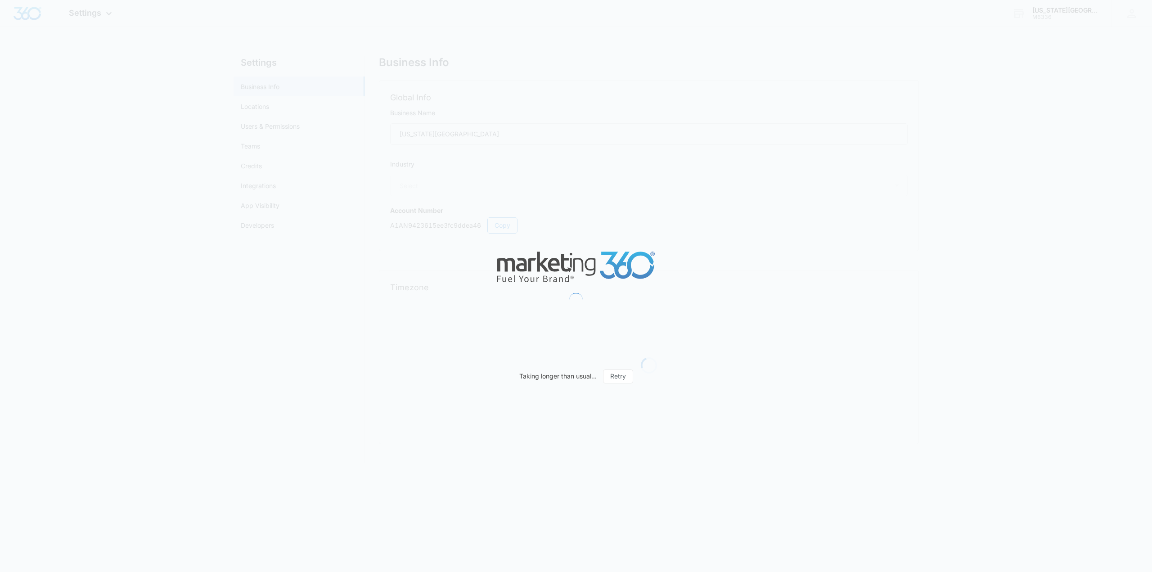
select select "29"
select select "US"
select select "America/[GEOGRAPHIC_DATA]"
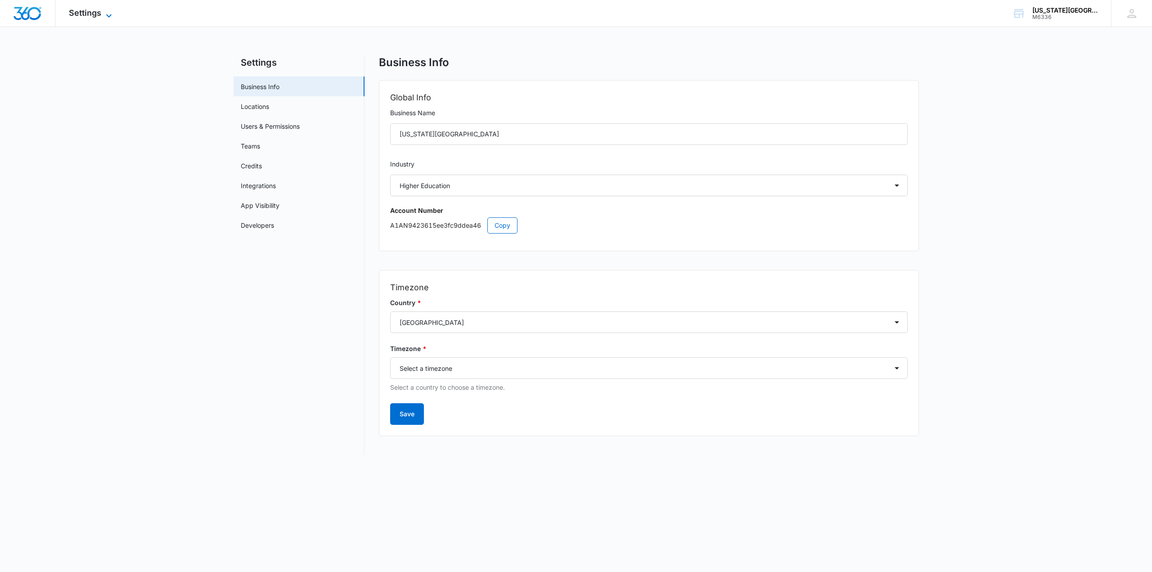
click at [82, 11] on span "Settings" at bounding box center [85, 12] width 32 height 9
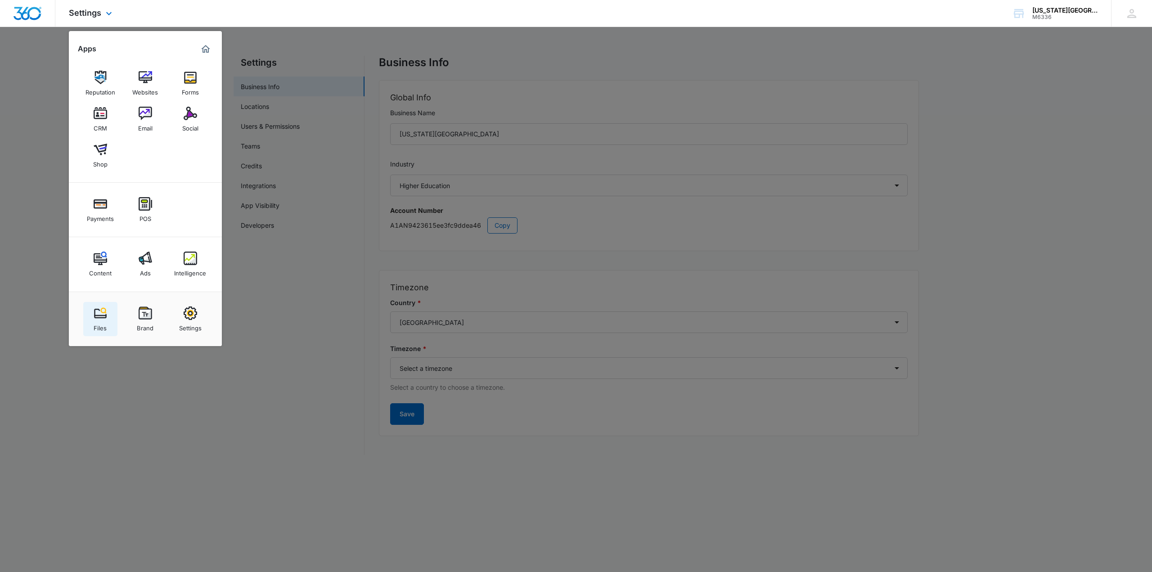
click at [102, 314] on img at bounding box center [101, 313] width 14 height 14
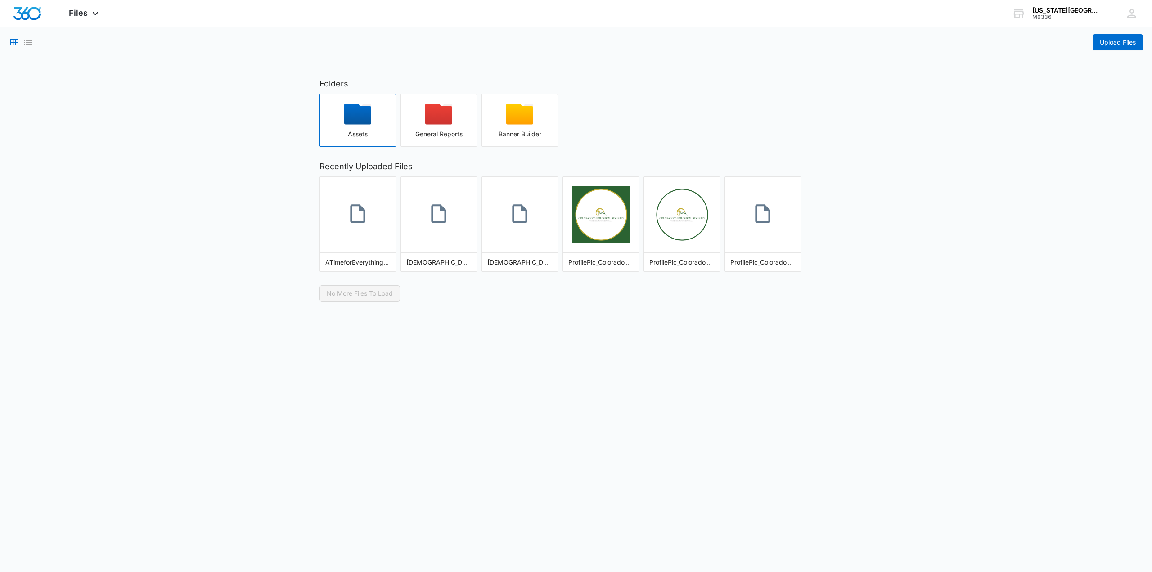
click at [356, 113] on icon "button" at bounding box center [357, 114] width 27 height 21
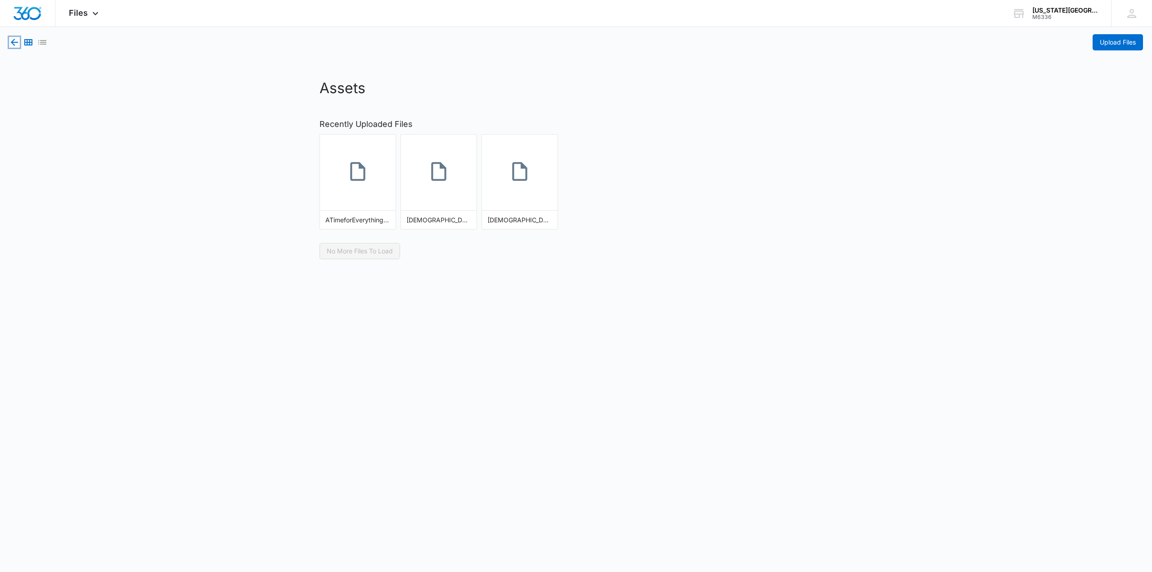
click at [12, 39] on icon "button" at bounding box center [14, 42] width 11 height 11
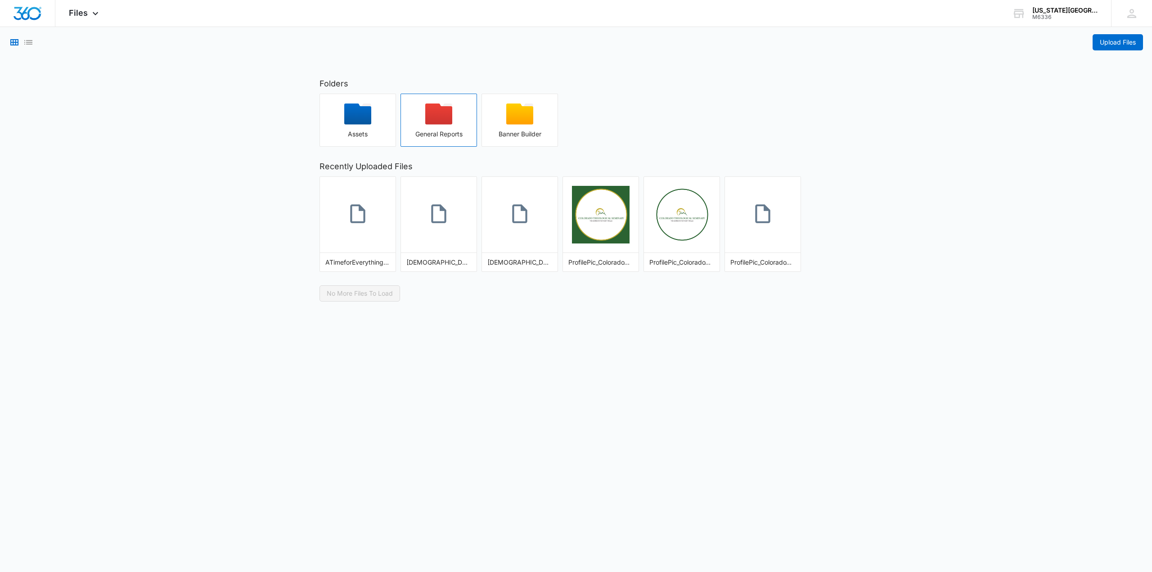
click at [431, 110] on icon "button" at bounding box center [438, 114] width 27 height 21
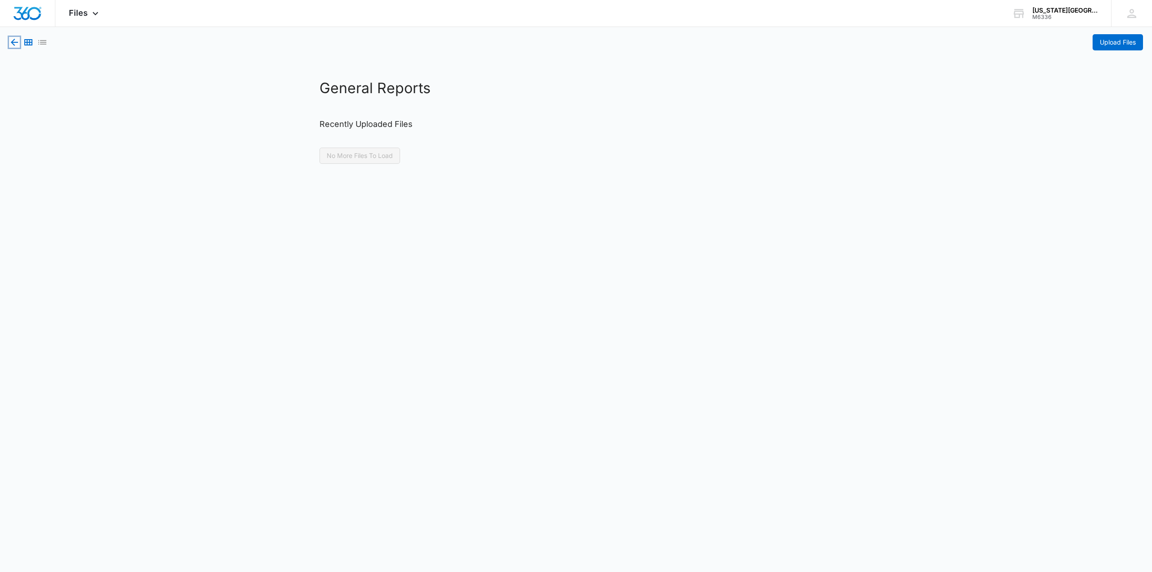
click at [11, 37] on icon "button" at bounding box center [14, 42] width 11 height 11
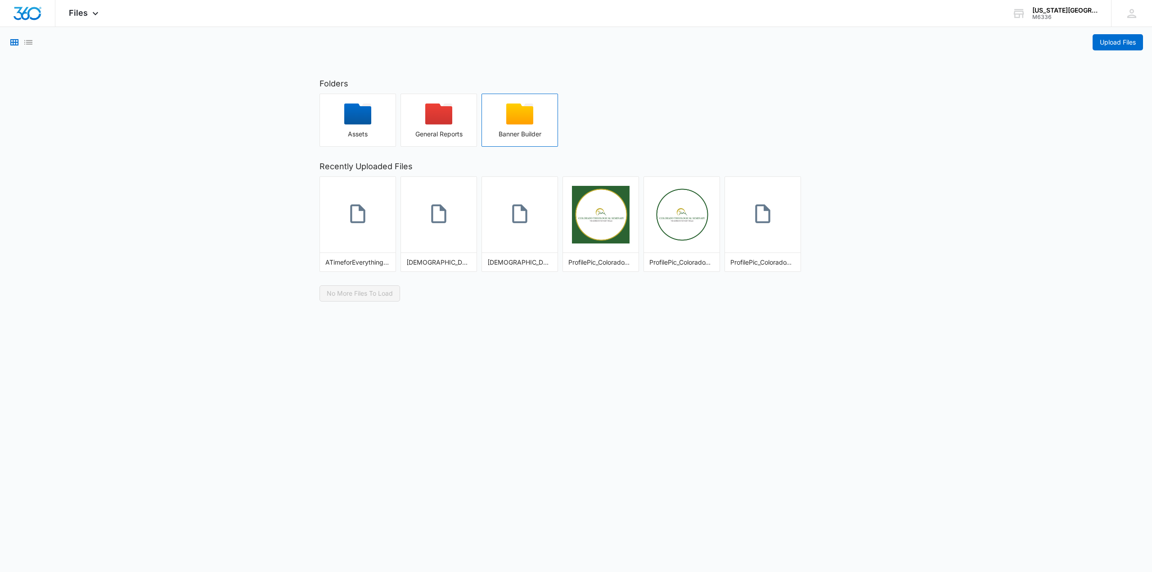
click at [523, 113] on icon "button" at bounding box center [519, 114] width 27 height 21
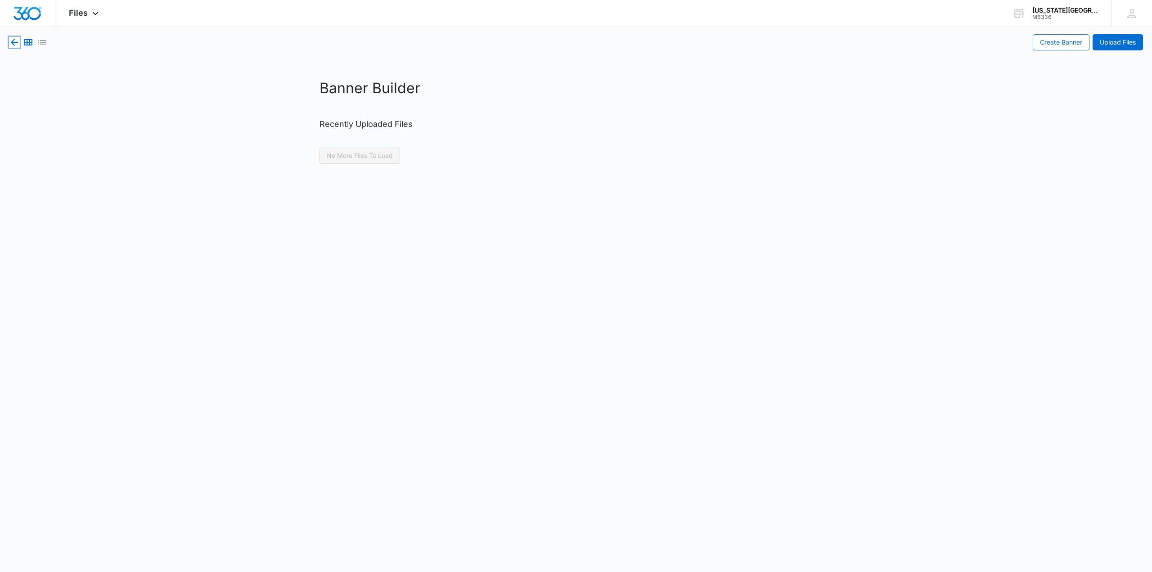
click at [17, 40] on icon "button" at bounding box center [14, 42] width 11 height 11
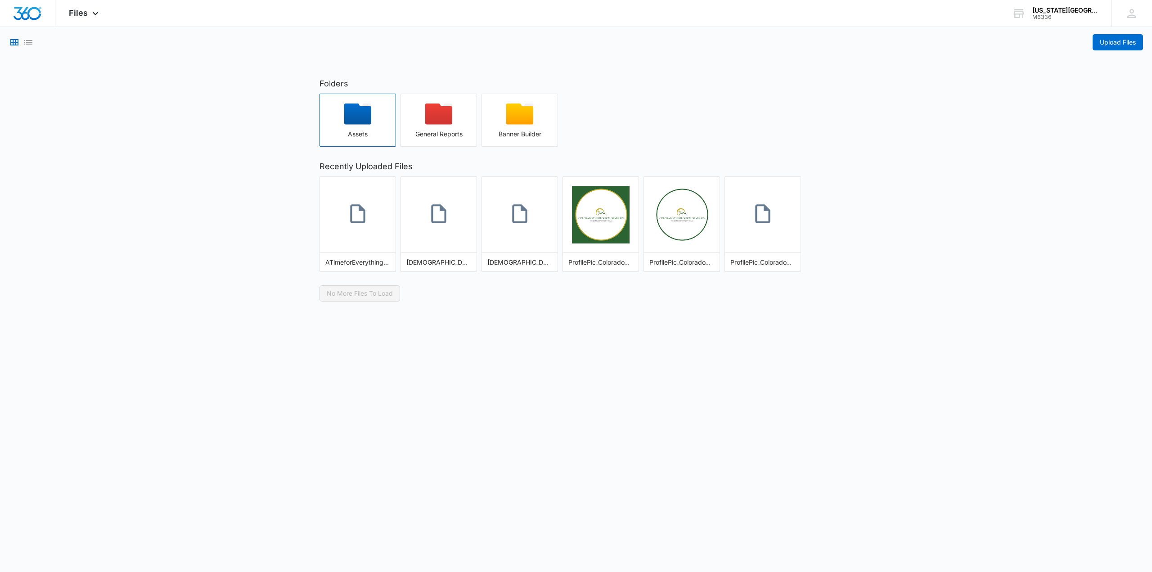
click at [365, 112] on icon "button" at bounding box center [357, 114] width 27 height 21
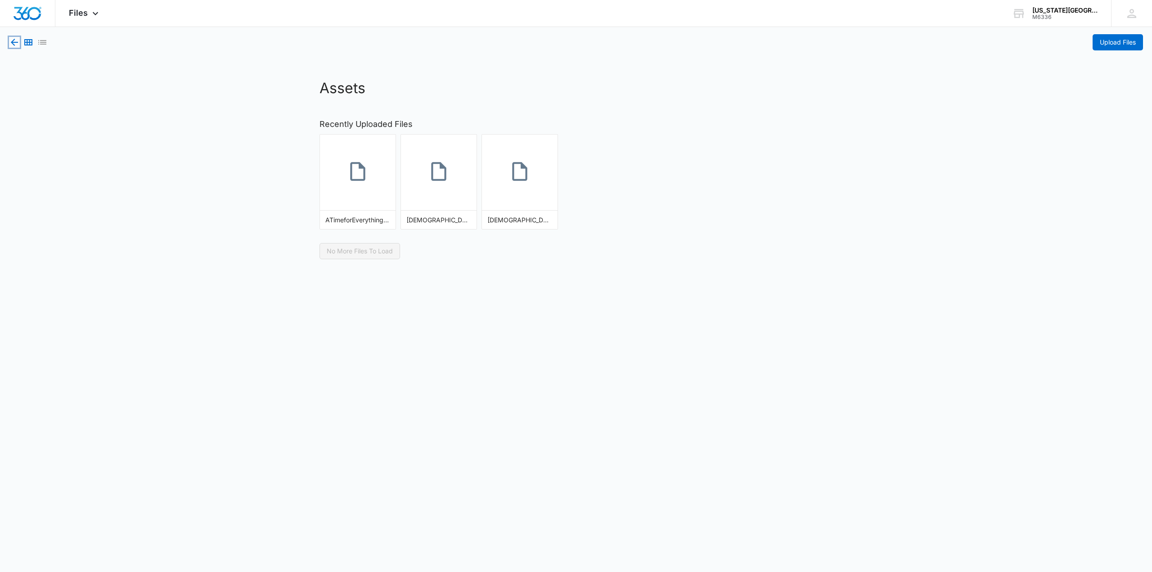
click at [14, 41] on icon "button" at bounding box center [14, 42] width 11 height 11
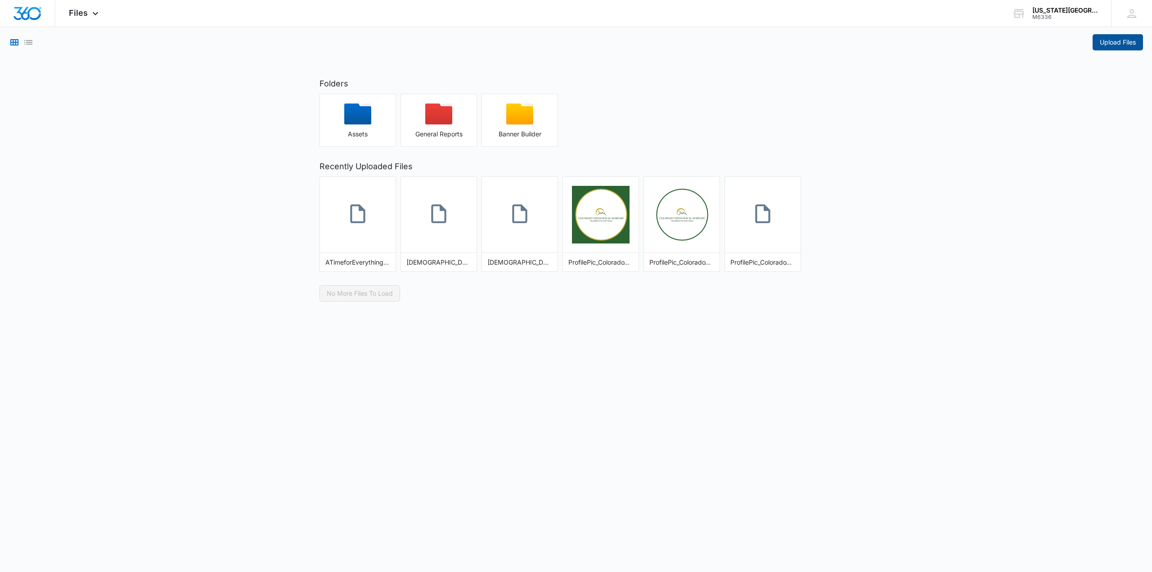
click at [1108, 46] on span "Upload Files" at bounding box center [1118, 42] width 36 height 10
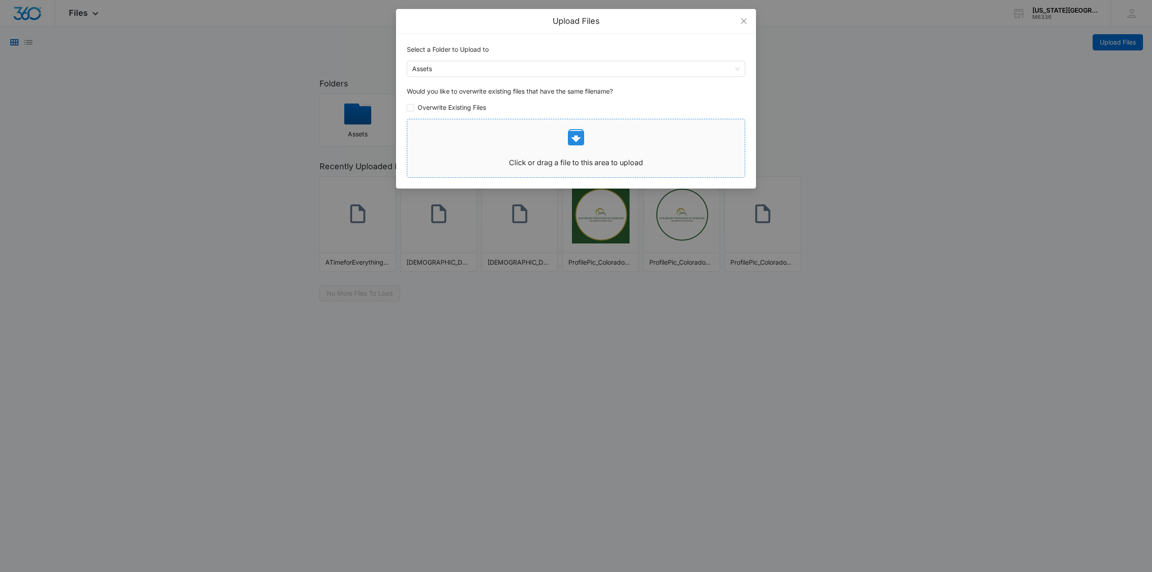
click at [573, 136] on icon at bounding box center [576, 137] width 16 height 16
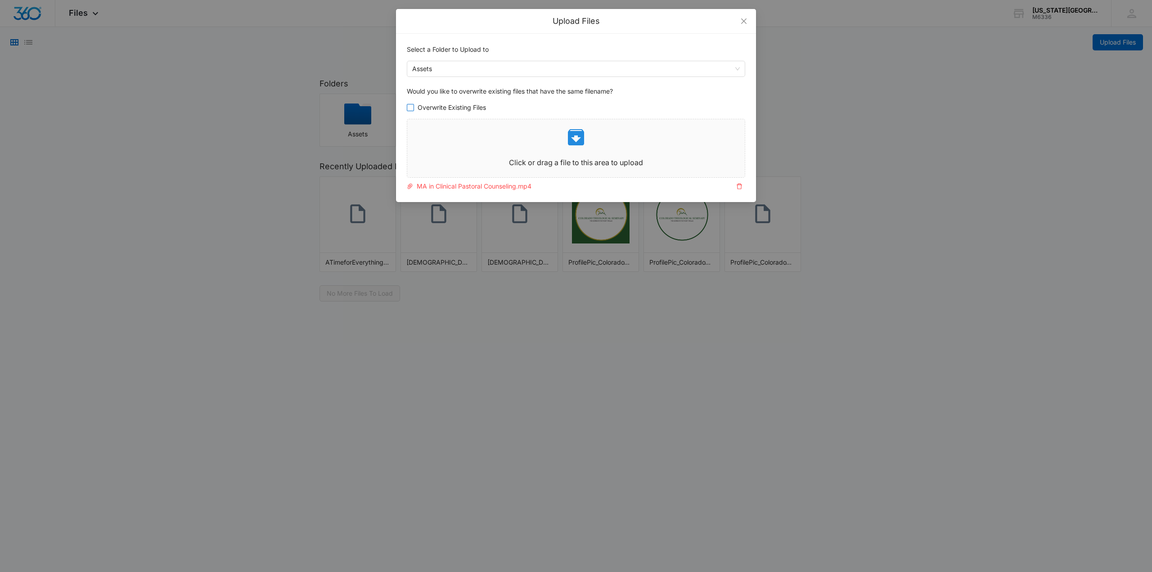
click at [412, 105] on input "Overwrite Existing Files" at bounding box center [410, 107] width 7 height 7
checkbox input "true"
click at [575, 135] on icon at bounding box center [576, 137] width 16 height 16
click at [741, 186] on icon "delete" at bounding box center [739, 186] width 6 height 6
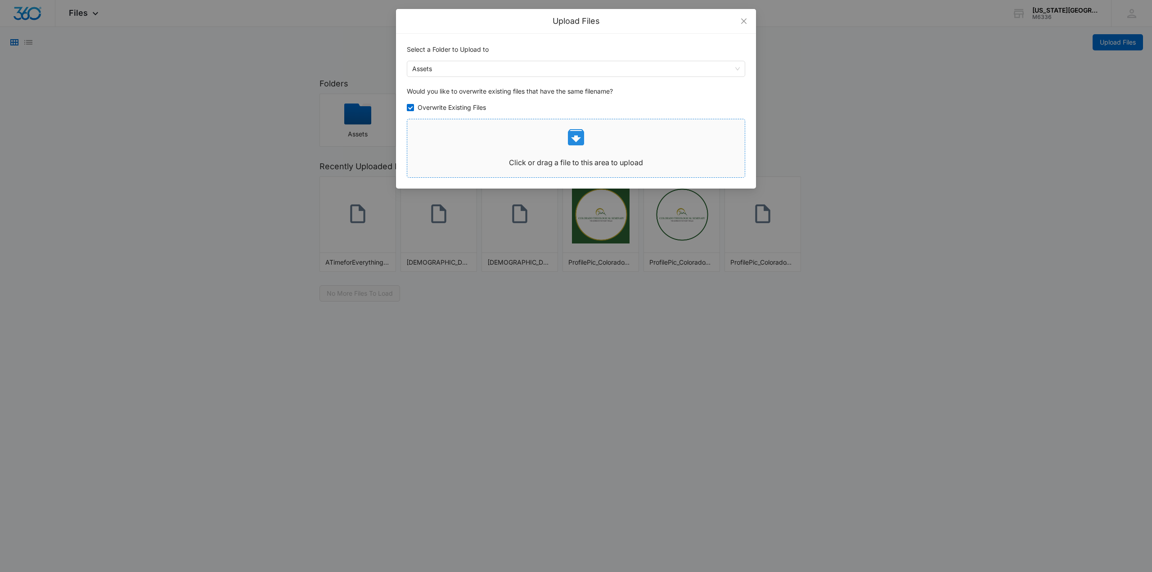
click at [575, 139] on icon at bounding box center [576, 137] width 22 height 22
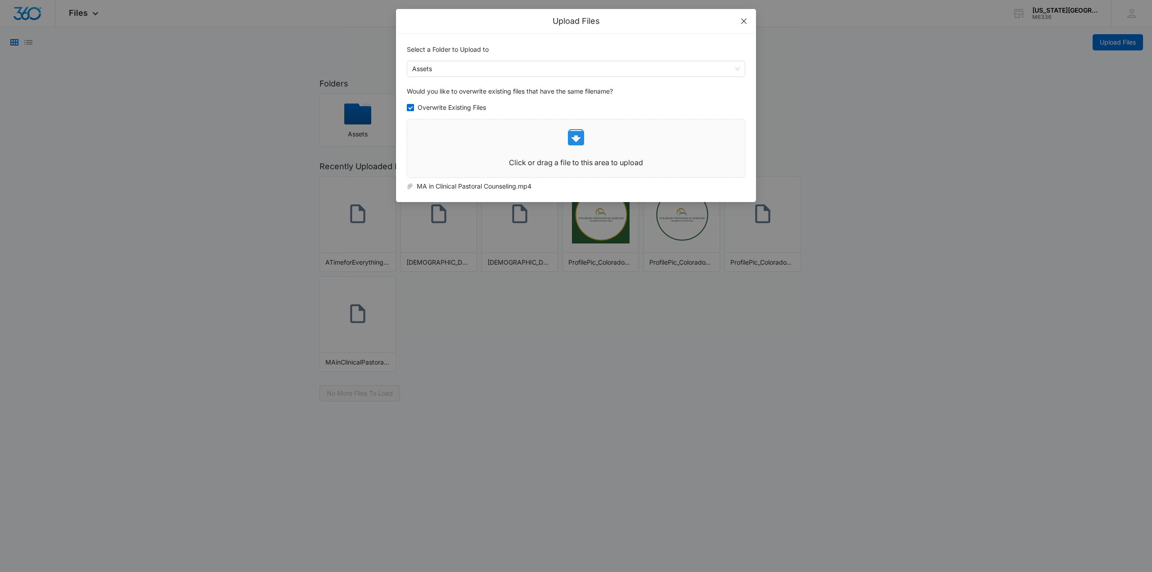
click at [745, 23] on icon "close" at bounding box center [743, 21] width 7 height 7
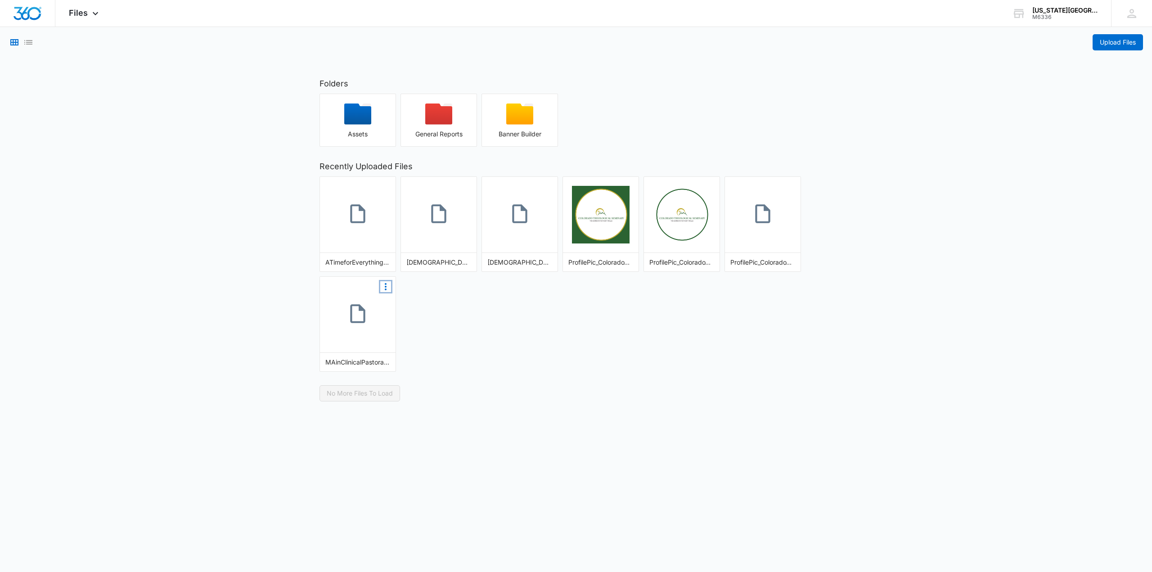
click at [386, 285] on icon "More Options" at bounding box center [385, 286] width 11 height 11
click at [378, 301] on button "Make Public" at bounding box center [368, 302] width 47 height 12
click at [366, 306] on icon at bounding box center [358, 313] width 23 height 23
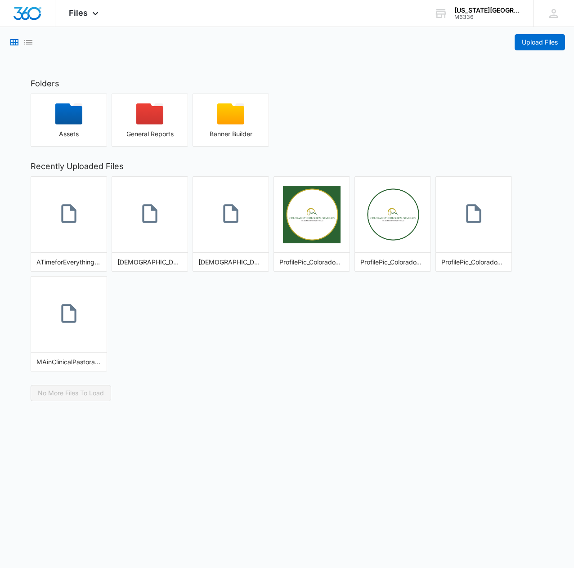
click at [98, 285] on icon "More Options" at bounding box center [96, 286] width 11 height 11
drag, startPoint x: 70, startPoint y: 302, endPoint x: 268, endPoint y: 325, distance: 199.4
click at [268, 325] on div "ATimeforEverything_Life'sCyclesandDivinePurpose.wav God'sKingdomPrinciples.wav …" at bounding box center [287, 273] width 513 height 195
drag, startPoint x: 65, startPoint y: 306, endPoint x: 175, endPoint y: 302, distance: 109.9
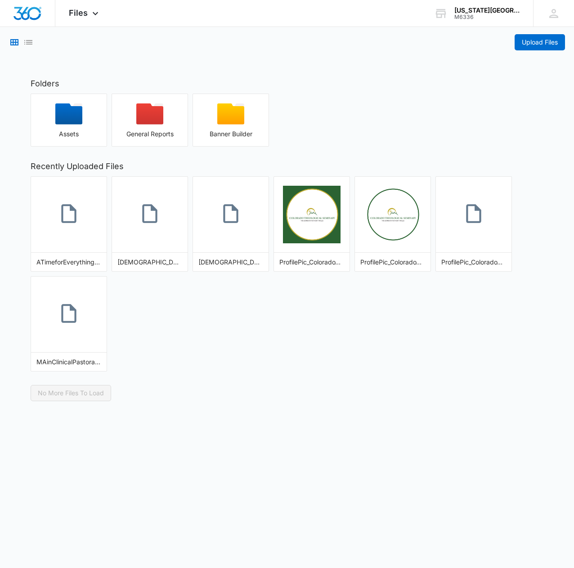
click at [175, 302] on div "ATimeforEverything_Life'sCyclesandDivinePurpose.wav God'sKingdomPrinciples.wav …" at bounding box center [287, 273] width 513 height 195
click at [62, 312] on icon at bounding box center [68, 313] width 15 height 19
